Goal: Task Accomplishment & Management: Use online tool/utility

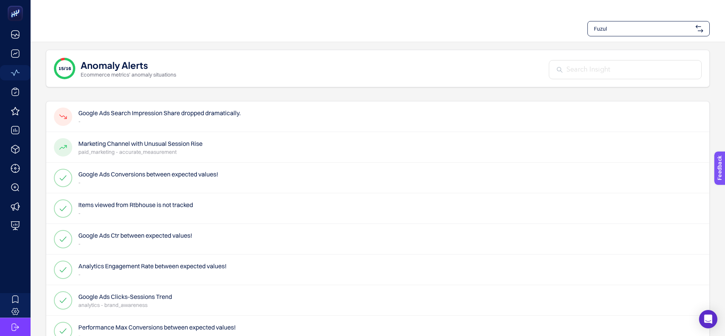
click at [186, 117] on h4 "Google Ads Search Impression Share dropped dramatically." at bounding box center [159, 112] width 162 height 9
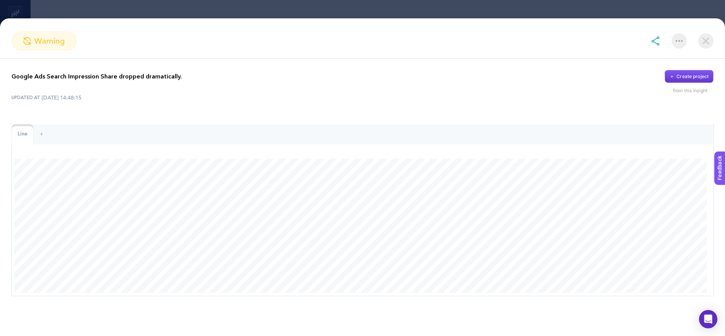
click at [679, 76] on div "Create project" at bounding box center [692, 76] width 32 height 6
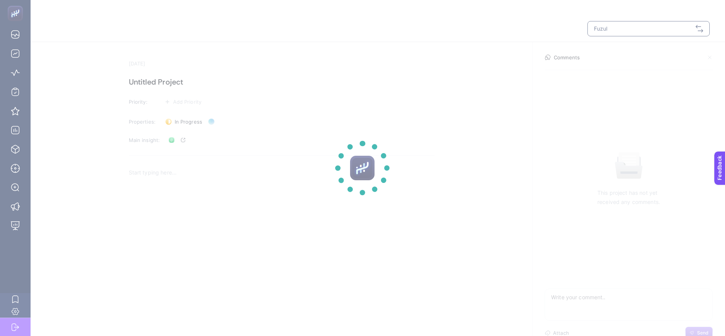
click at [169, 83] on section at bounding box center [362, 168] width 725 height 336
click at [169, 76] on section at bounding box center [362, 168] width 725 height 336
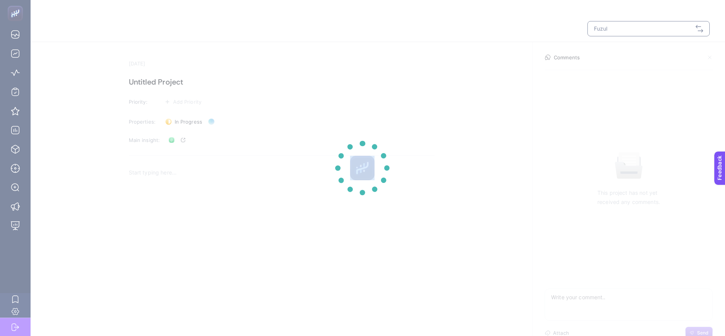
click at [169, 76] on section at bounding box center [362, 168] width 725 height 336
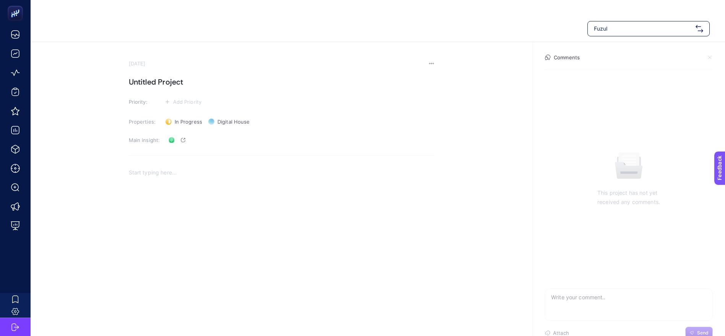
click at [168, 81] on h1 "Untitled Project" at bounding box center [282, 82] width 306 height 12
click at [168, 81] on h1 at bounding box center [282, 82] width 306 height 12
click at [191, 101] on span "Add Priority" at bounding box center [187, 102] width 29 height 6
click at [179, 115] on rect at bounding box center [181, 117] width 24 height 8
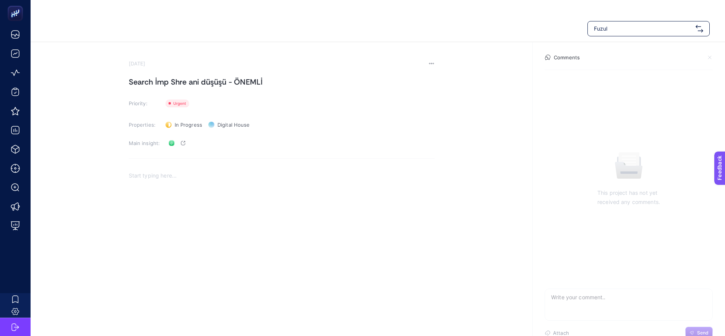
click at [438, 143] on section "[DATE] Search İmp Shre ani düşüşü - ÖNEMLİ Priority: Priority Properties: In Pr…" at bounding box center [378, 180] width 694 height 277
